Goal: Obtain resource: Download file/media

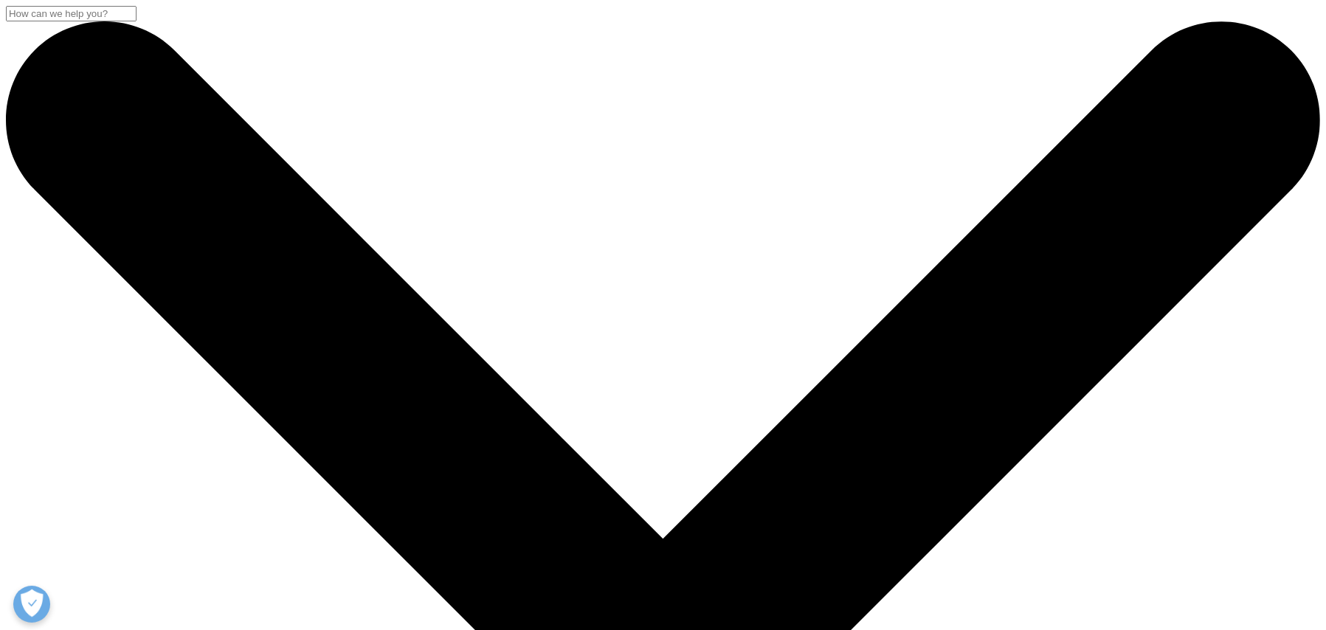
scroll to position [688, 0]
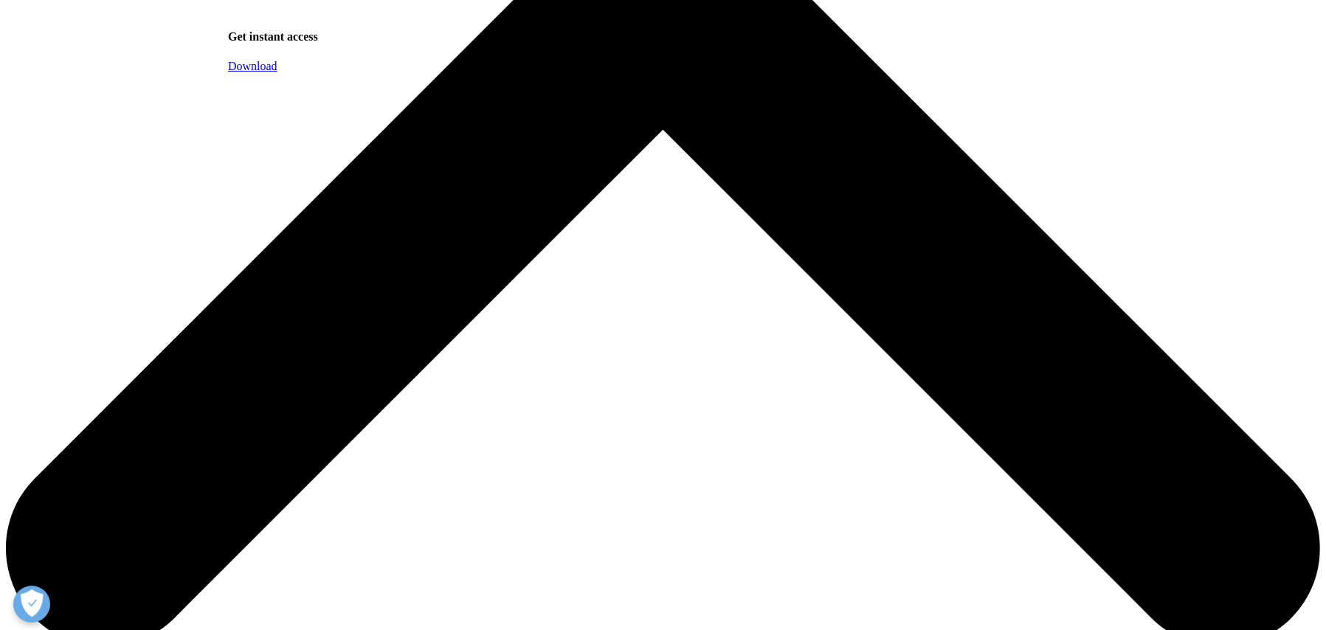
click at [277, 72] on link "Download" at bounding box center [252, 66] width 49 height 13
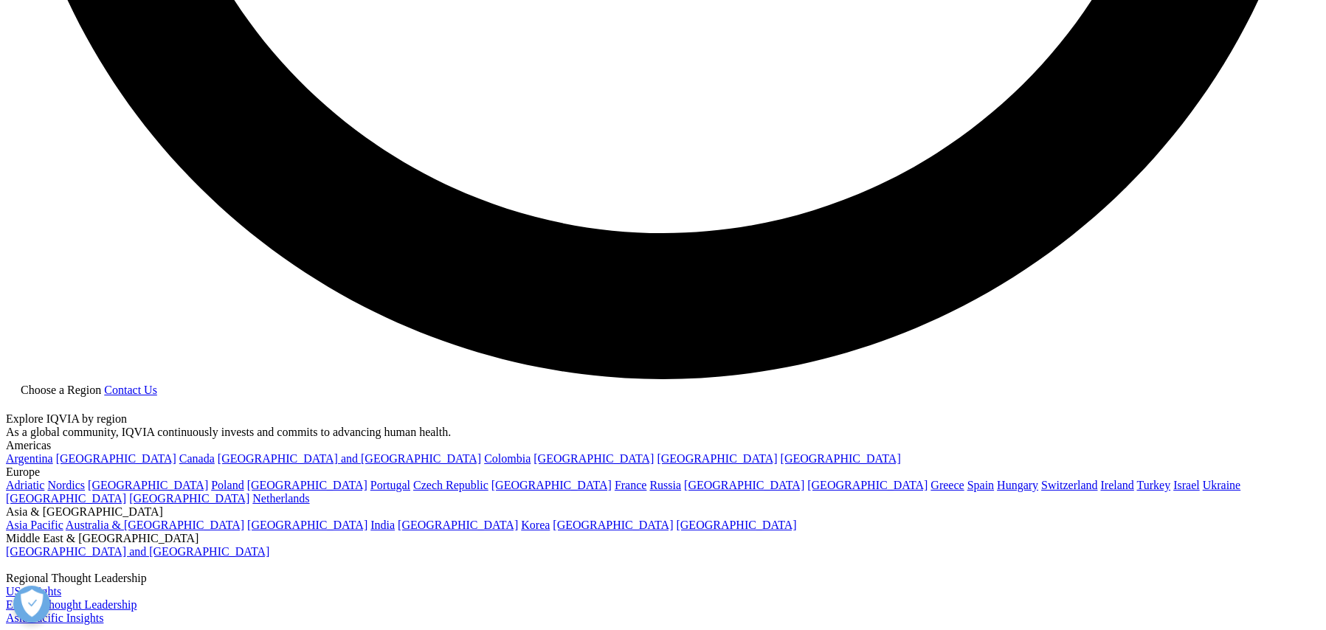
scroll to position [3649, 0]
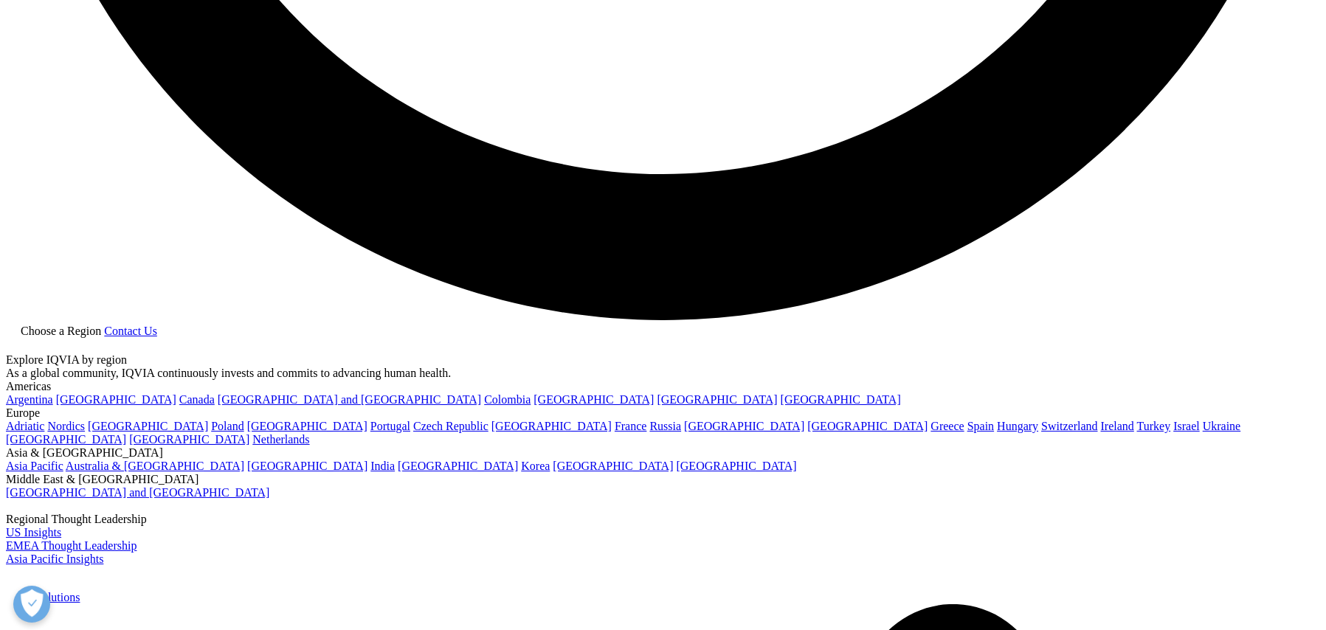
drag, startPoint x: 1033, startPoint y: 331, endPoint x: 221, endPoint y: 309, distance: 812.5
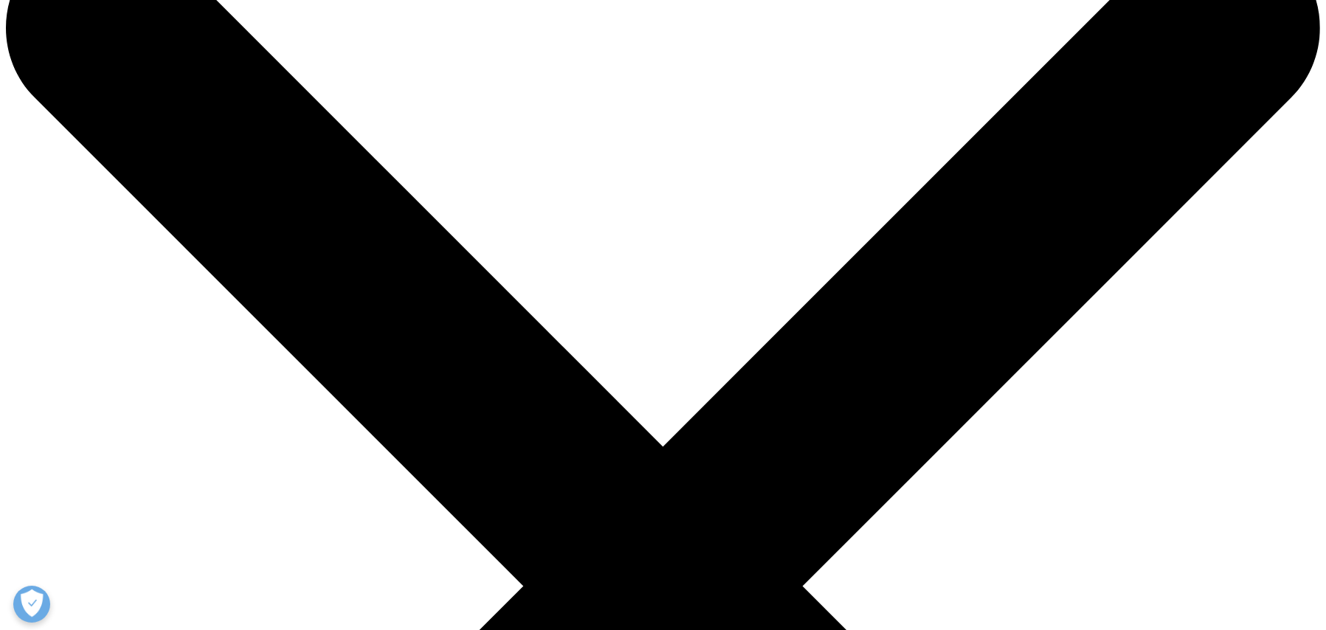
scroll to position [0, 0]
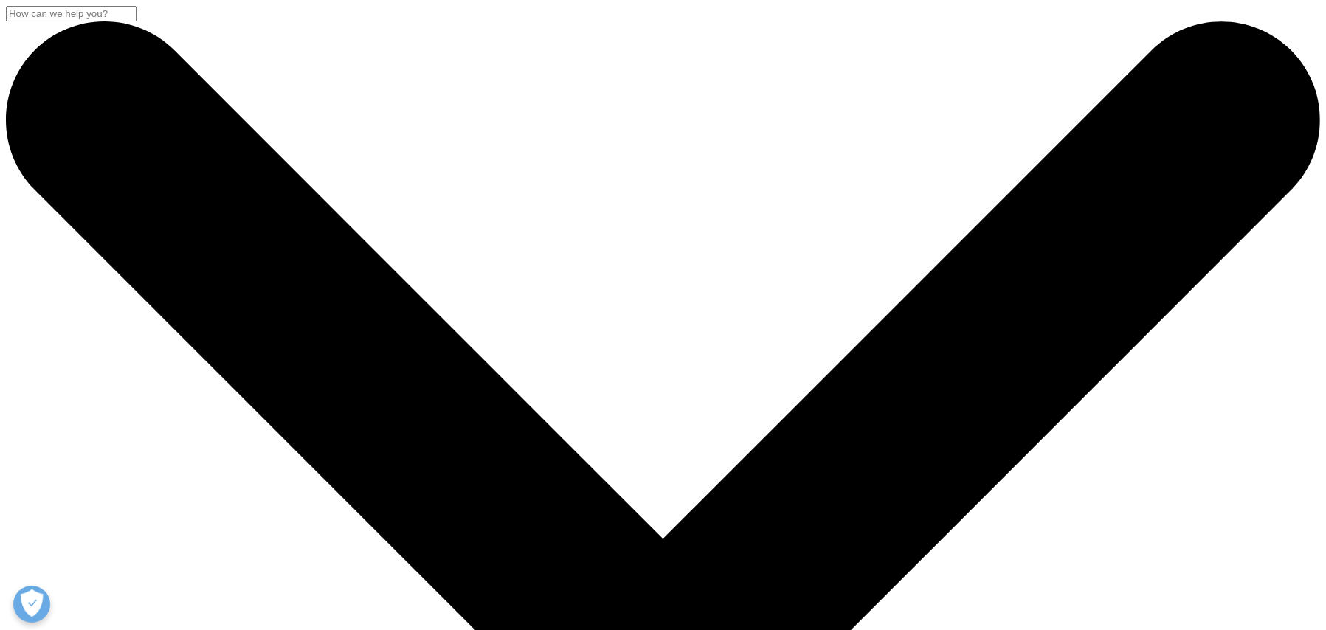
scroll to position [688, 0]
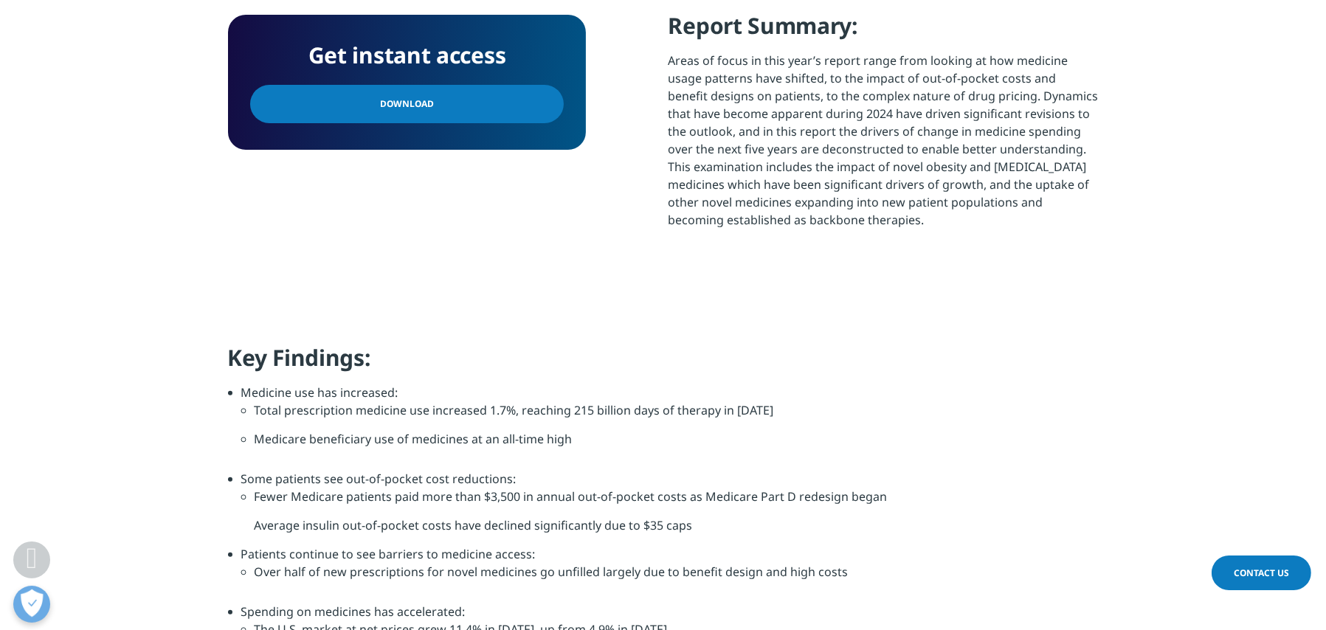
click at [474, 110] on link "Download" at bounding box center [407, 104] width 314 height 38
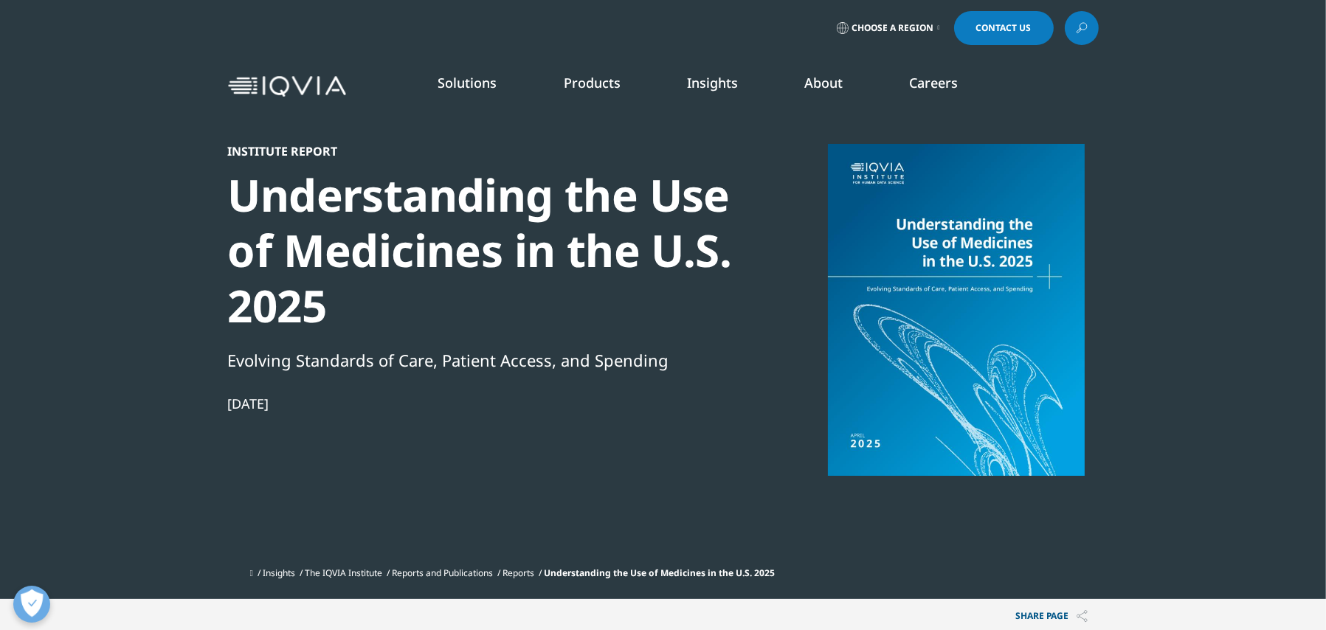
click at [925, 28] on span "Choose a Region" at bounding box center [893, 28] width 82 height 12
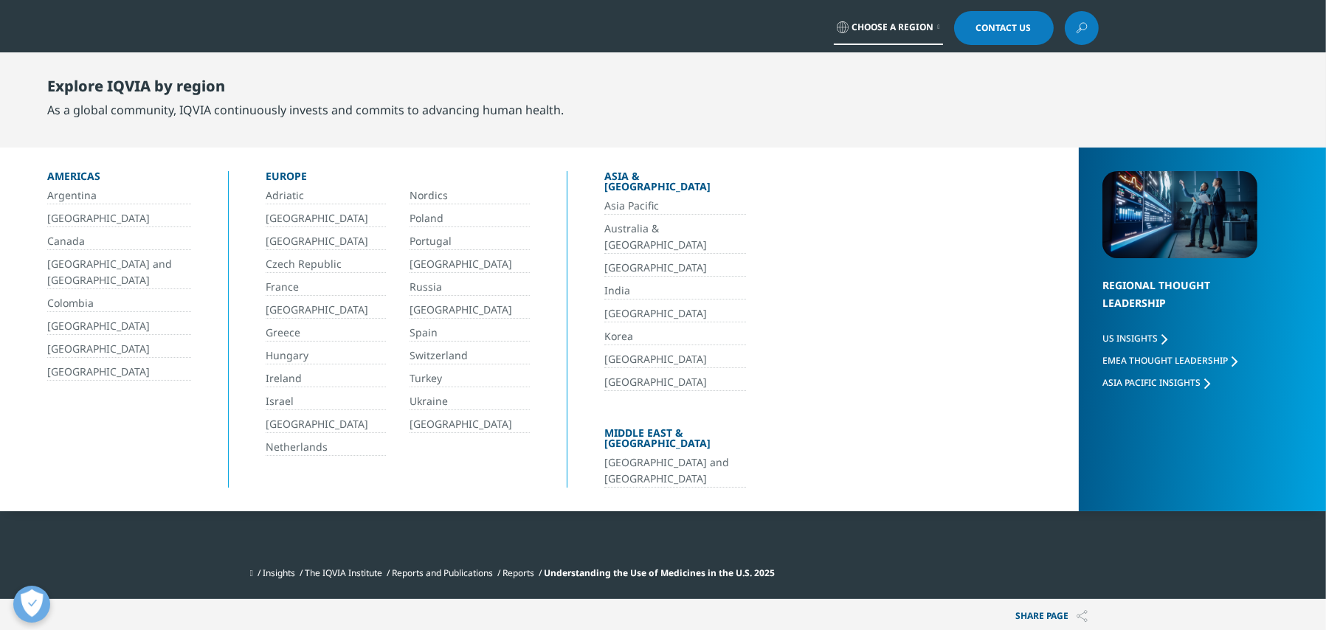
click at [660, 454] on link "[GEOGRAPHIC_DATA] and [GEOGRAPHIC_DATA]" at bounding box center [675, 470] width 142 height 33
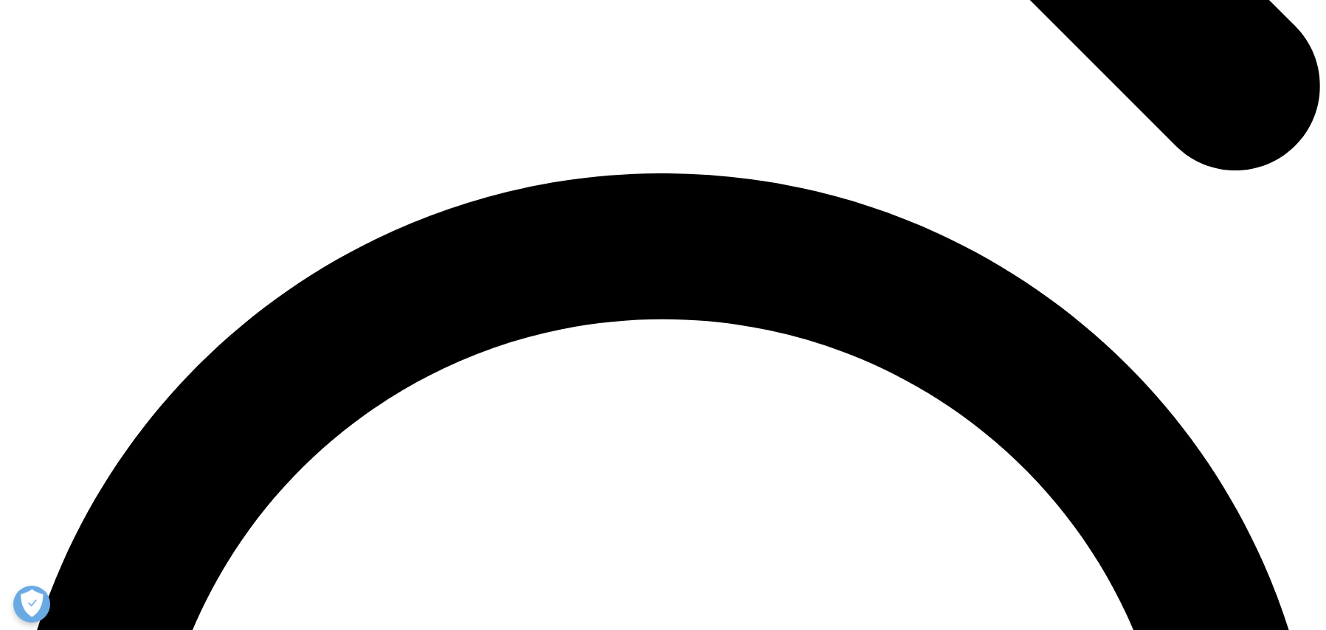
scroll to position [2533, 0]
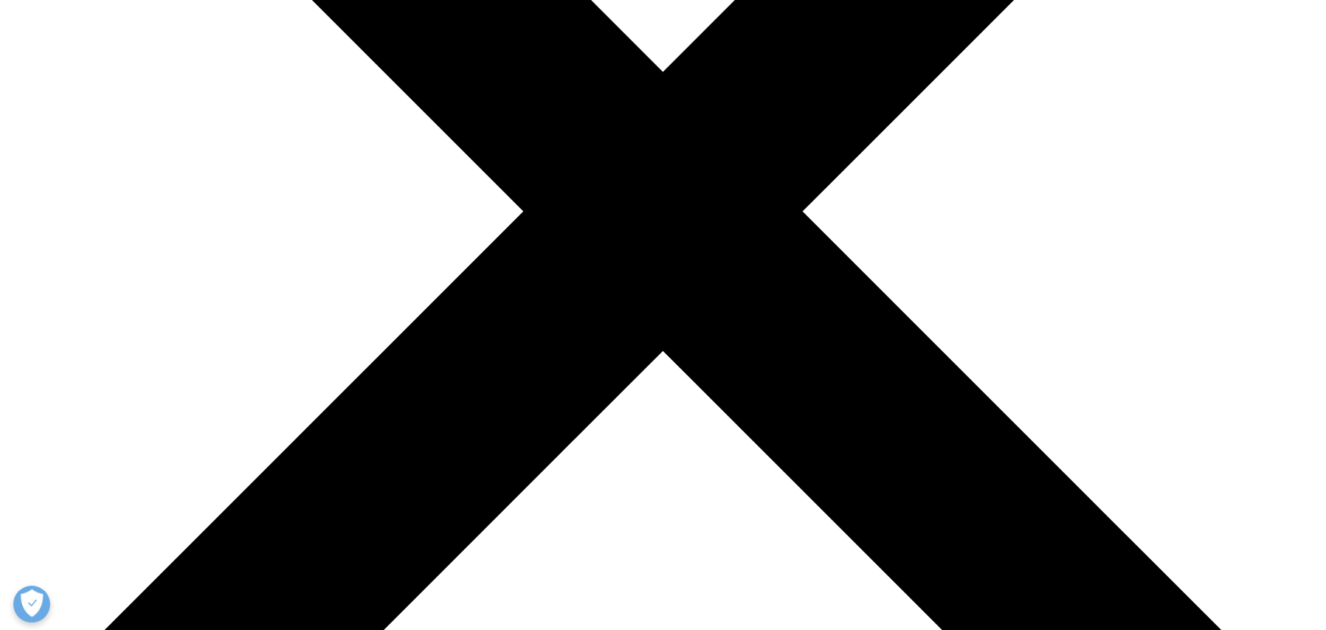
scroll to position [1155, 0]
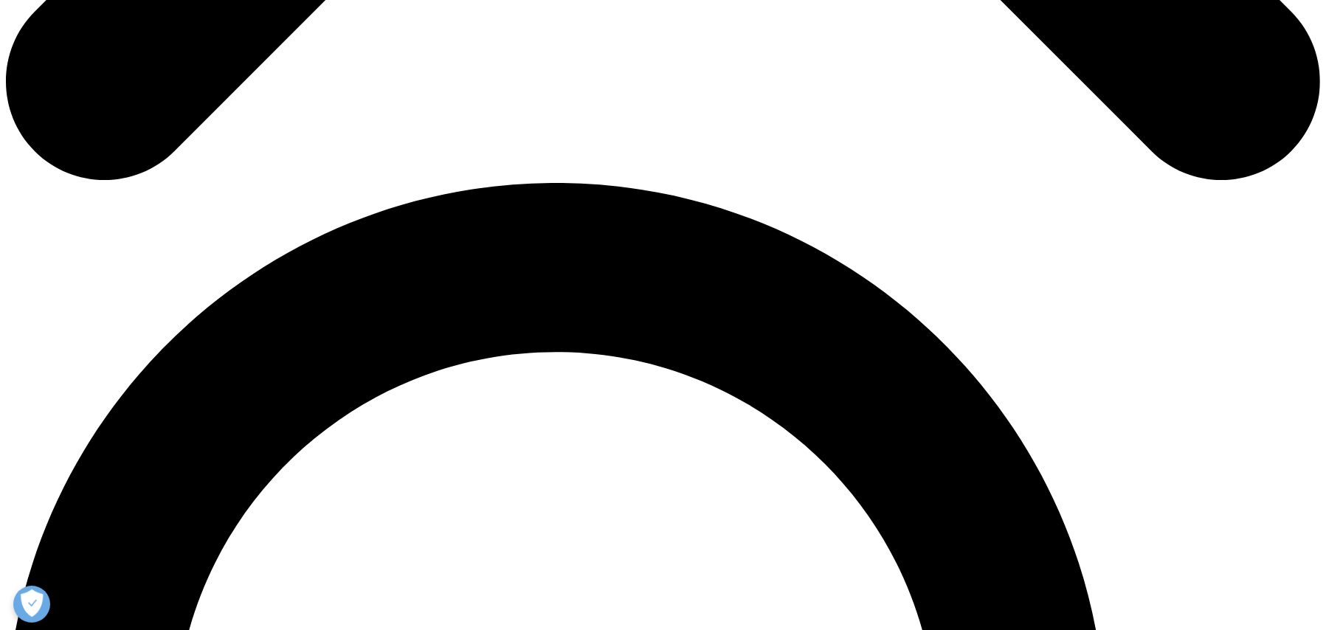
drag, startPoint x: 364, startPoint y: 118, endPoint x: 394, endPoint y: 128, distance: 31.0
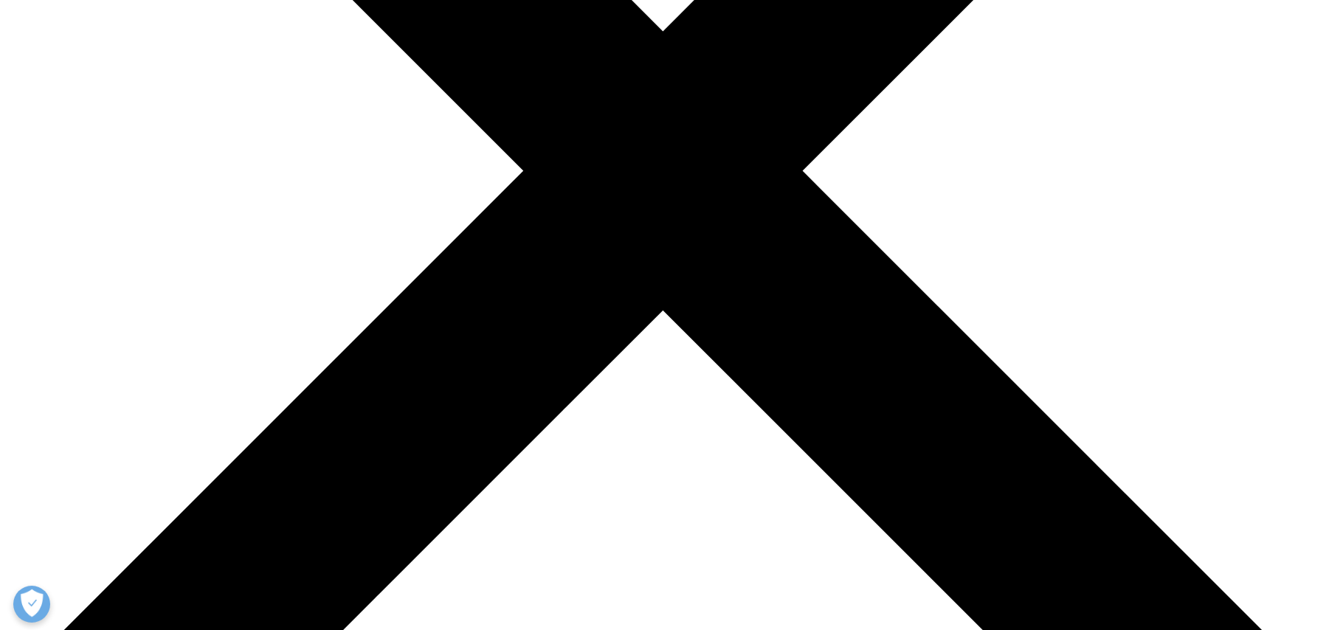
scroll to position [842, 0]
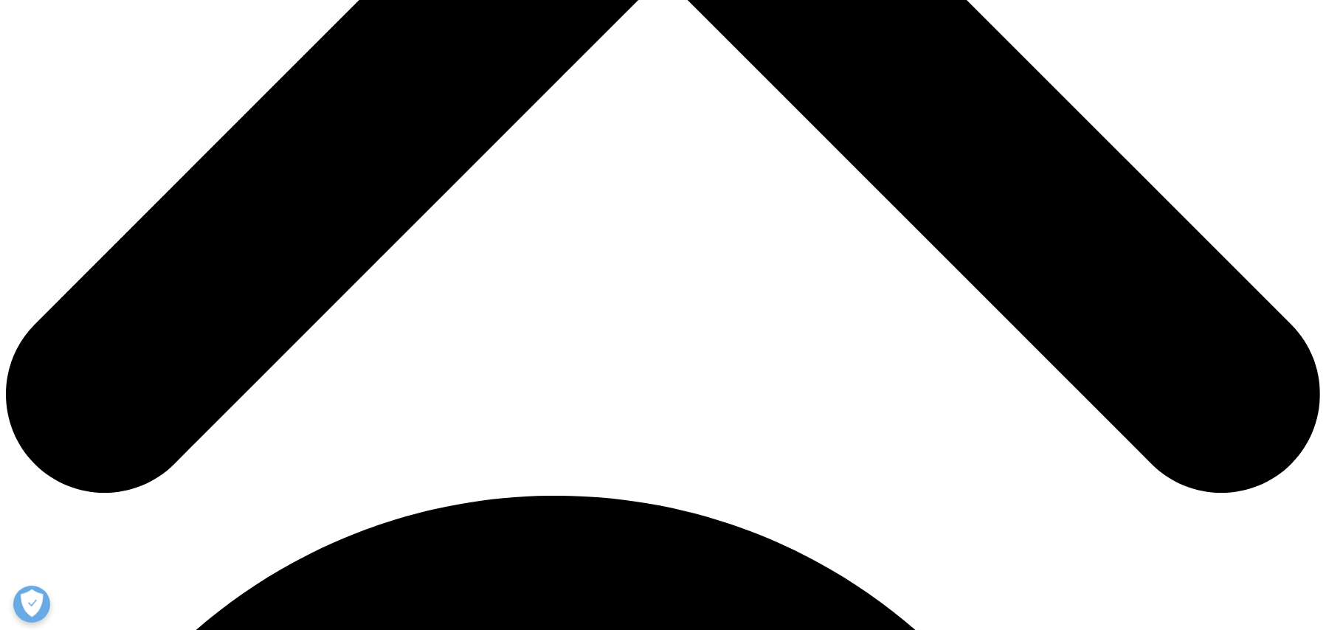
drag, startPoint x: 1335, startPoint y: 106, endPoint x: 1294, endPoint y: 274, distance: 173.2
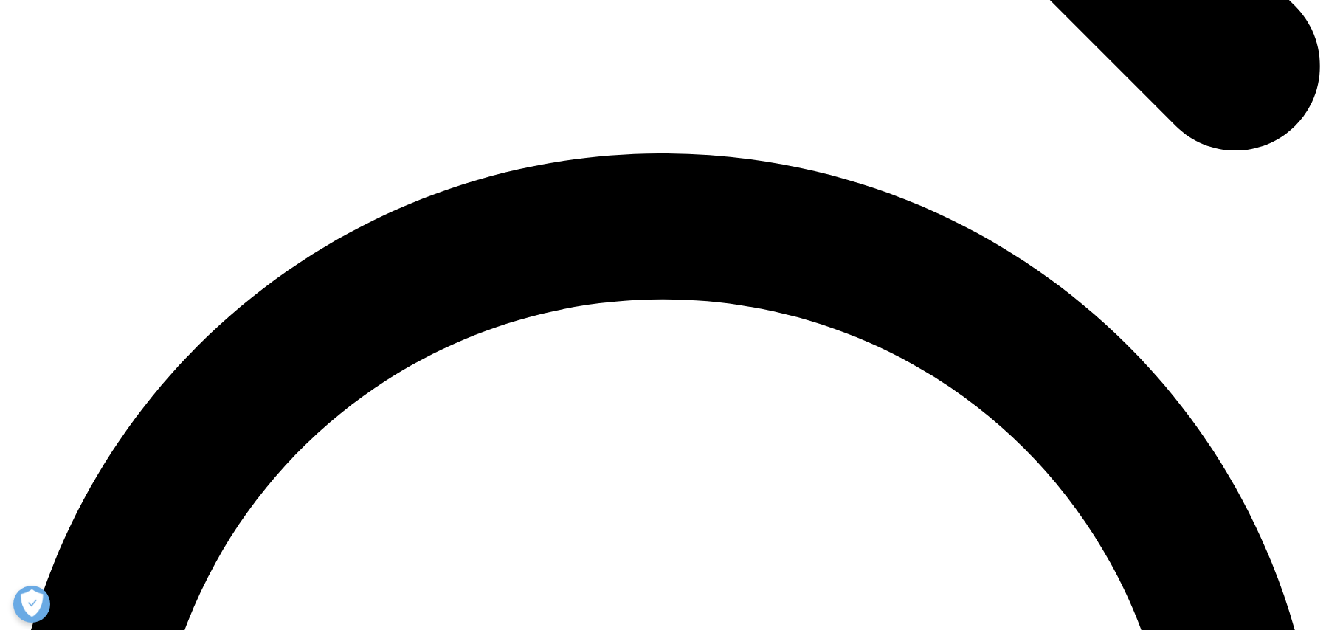
scroll to position [2414, 0]
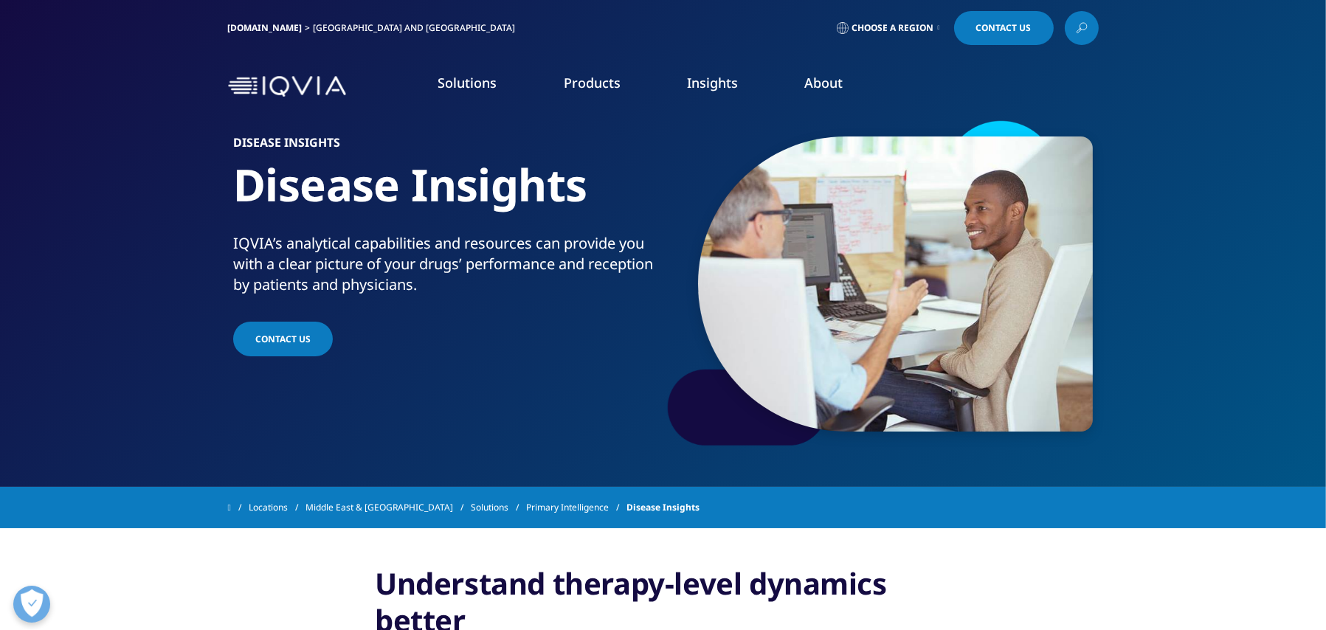
click at [370, 230] on link "LEARN MORE" at bounding box center [474, 236] width 274 height 13
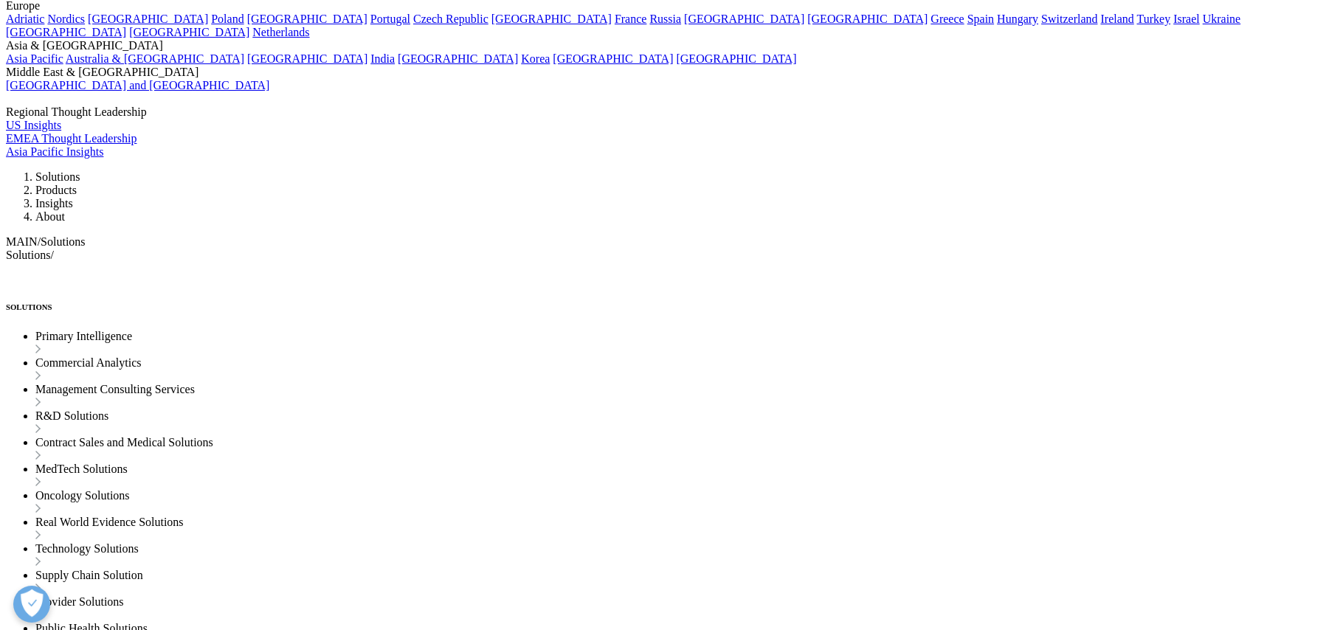
scroll to position [1898, 0]
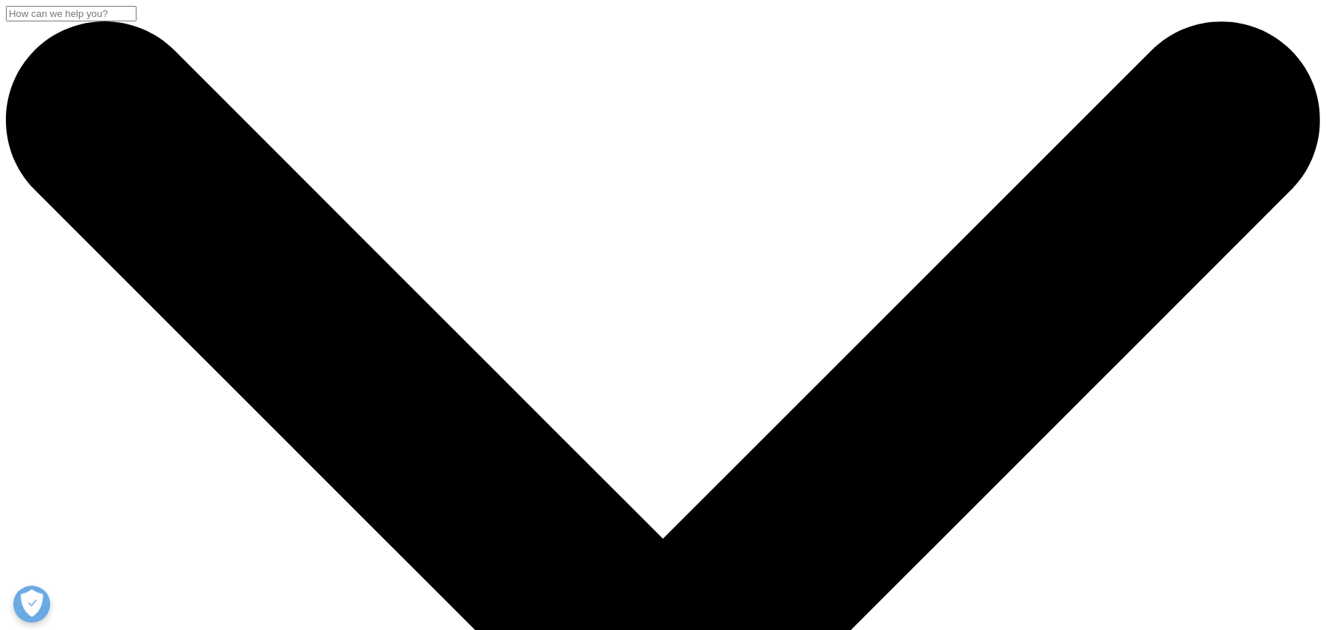
scroll to position [688, 0]
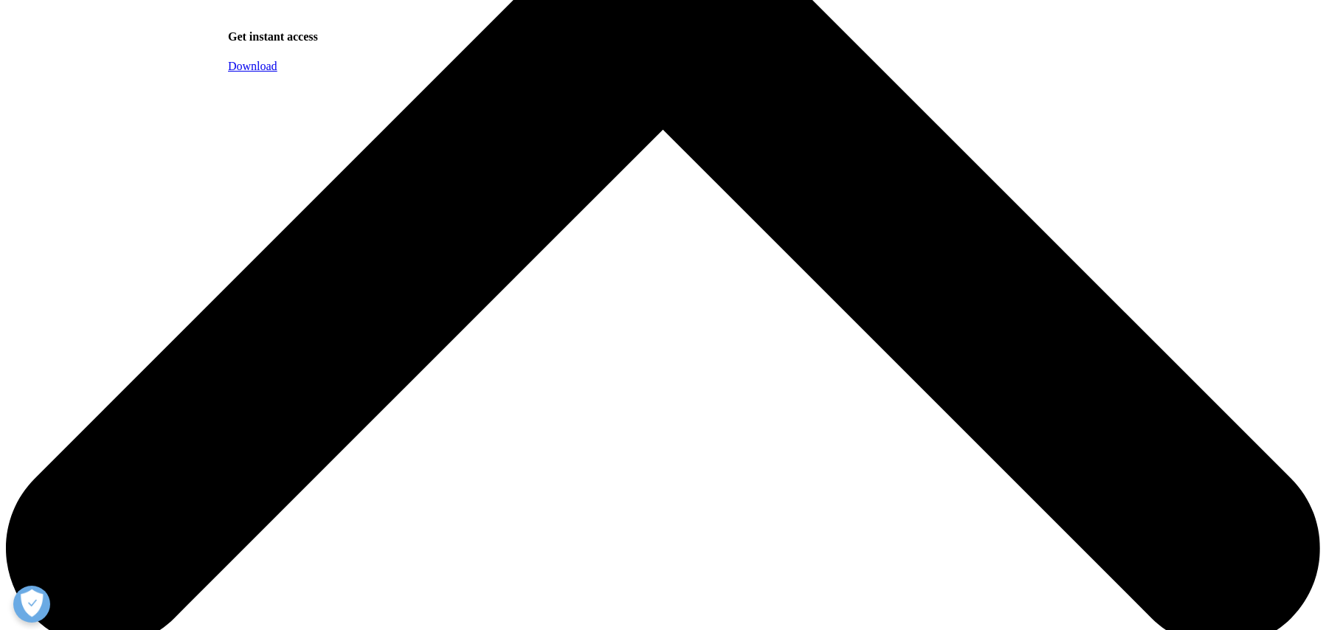
click at [277, 72] on link "Download" at bounding box center [252, 66] width 49 height 13
